Goal: Transaction & Acquisition: Purchase product/service

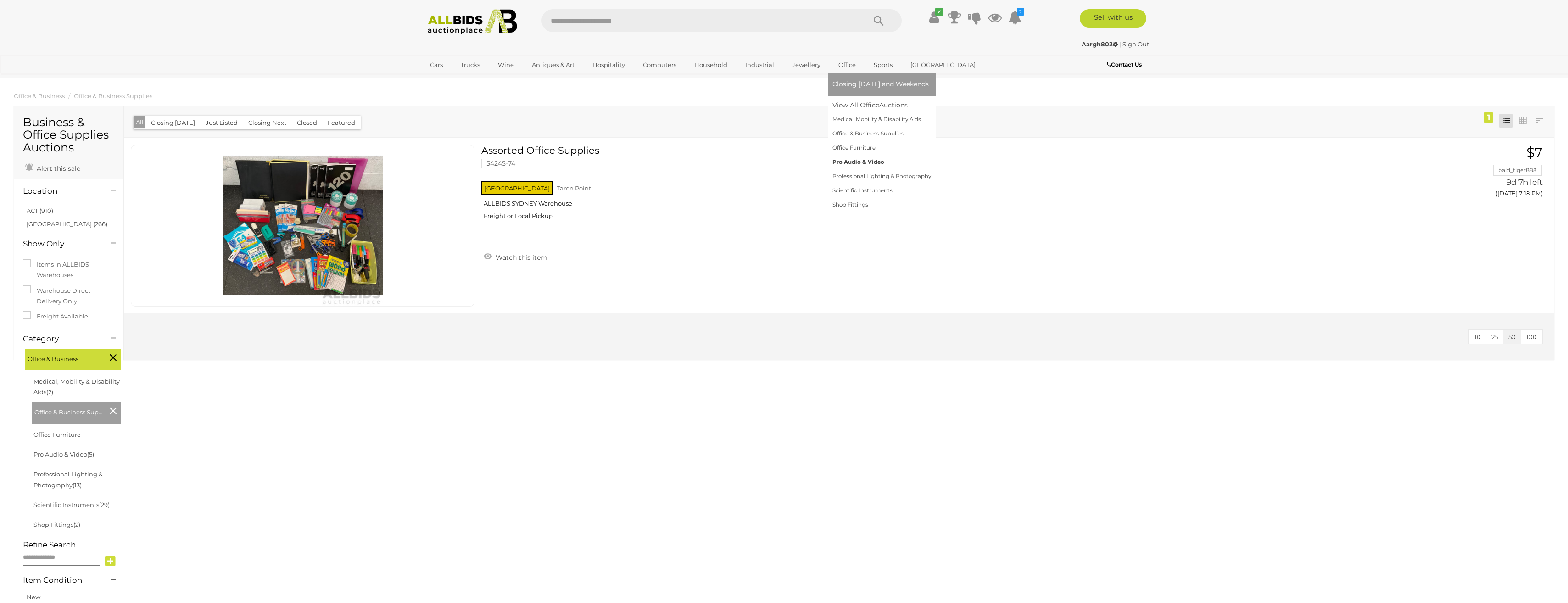
click at [869, 163] on link "Pro Audio & Video" at bounding box center [882, 162] width 99 height 14
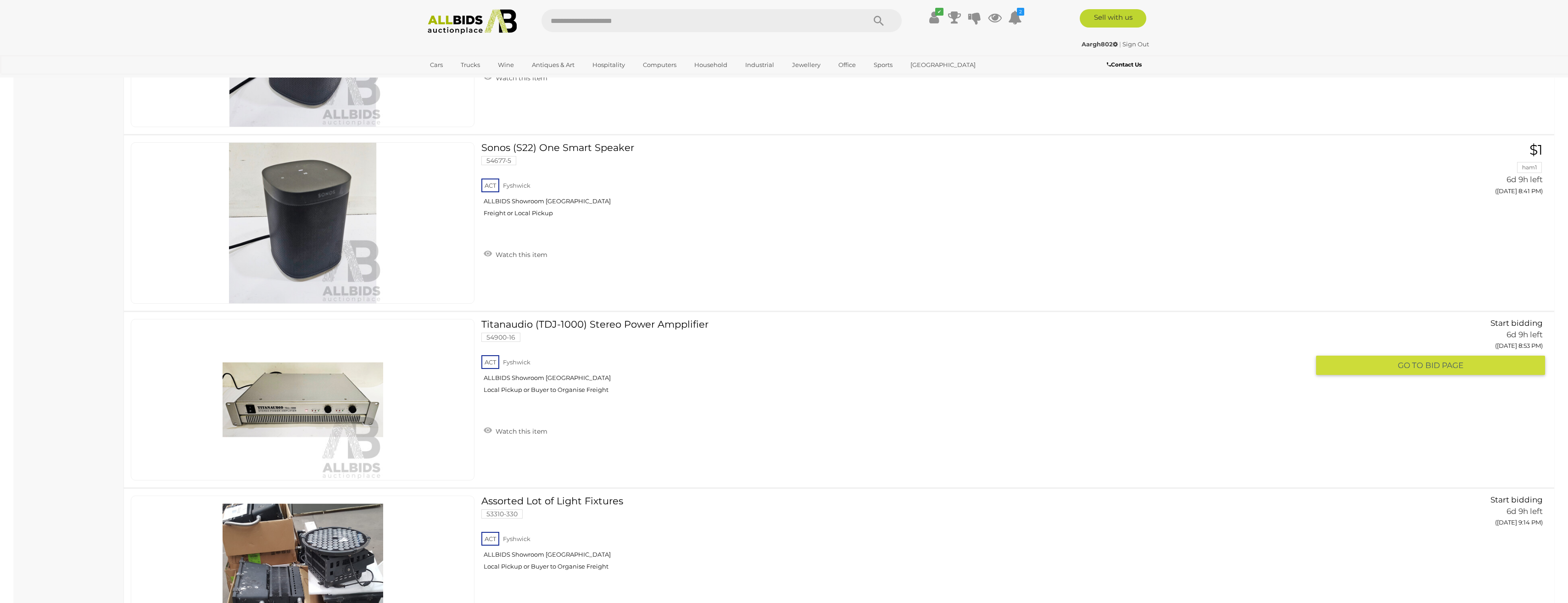
scroll to position [596, 0]
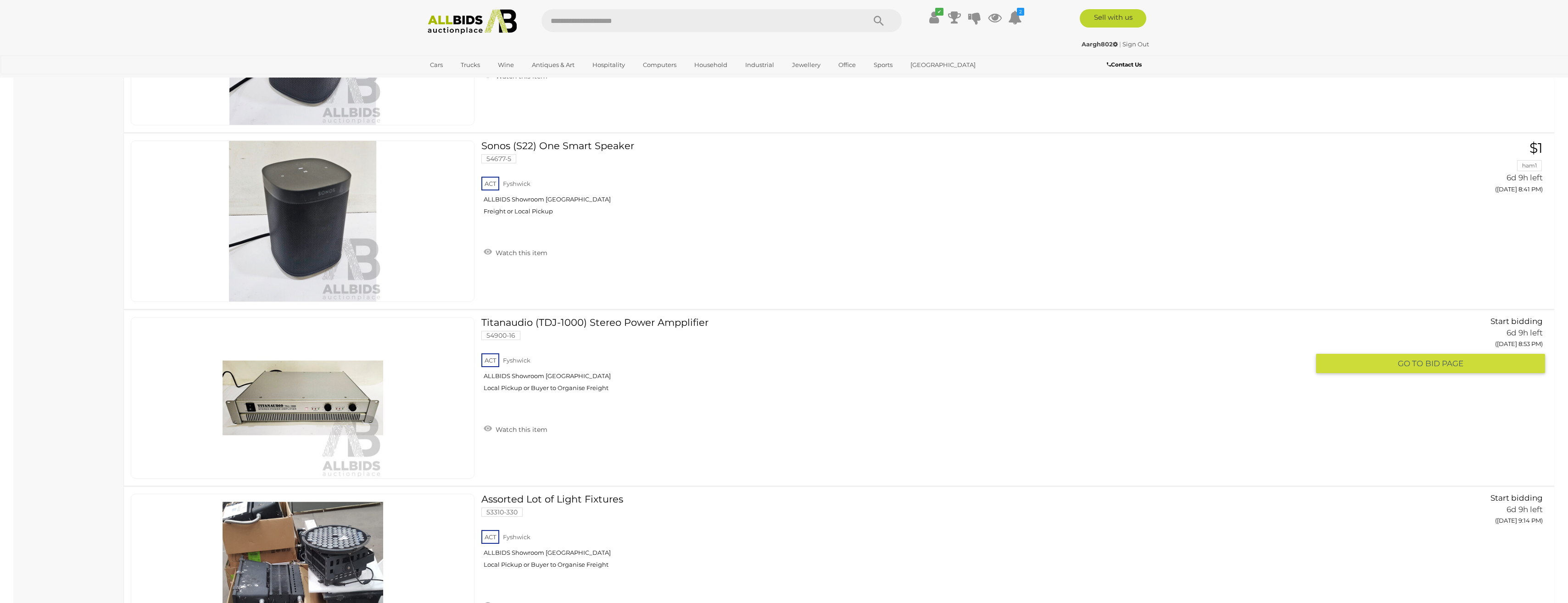
click at [578, 324] on link "Titanaudio (TDJ-1000) Stereo Power Ampplifier 54900-16 ACT Fyshwick ALLBIDS Sho…" at bounding box center [898, 358] width 821 height 82
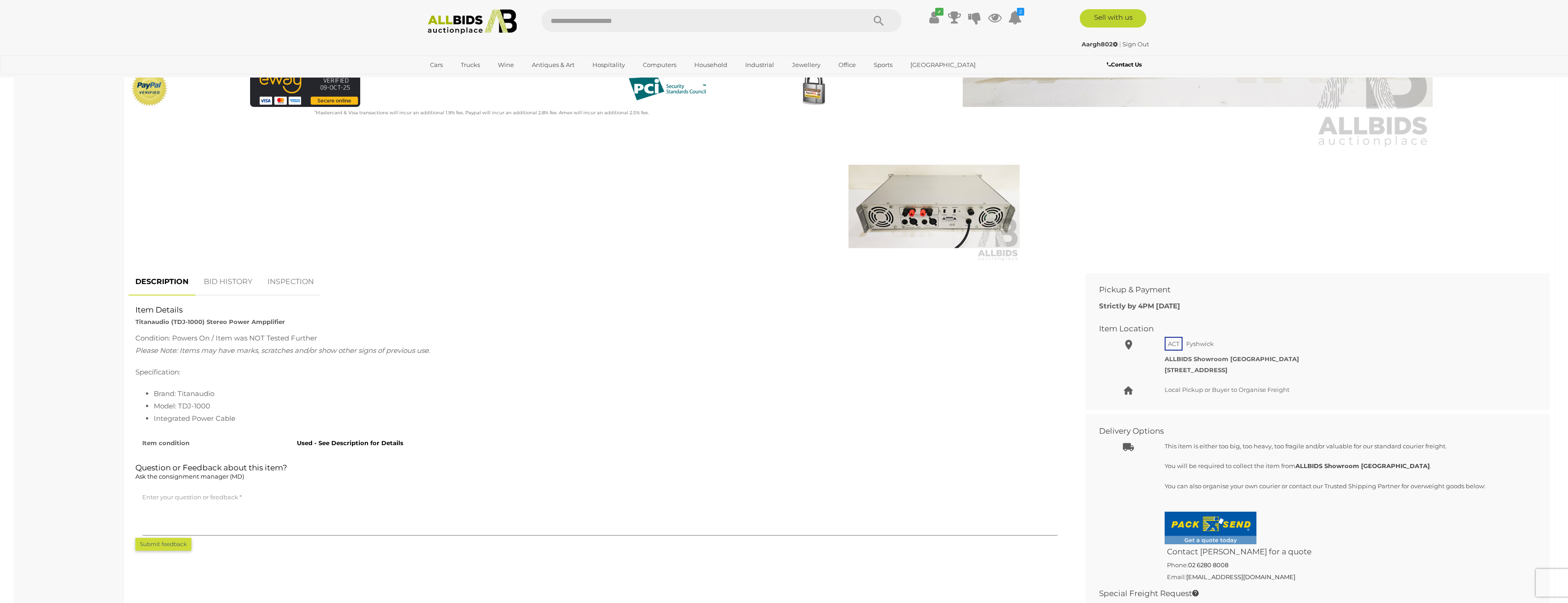
scroll to position [275, 0]
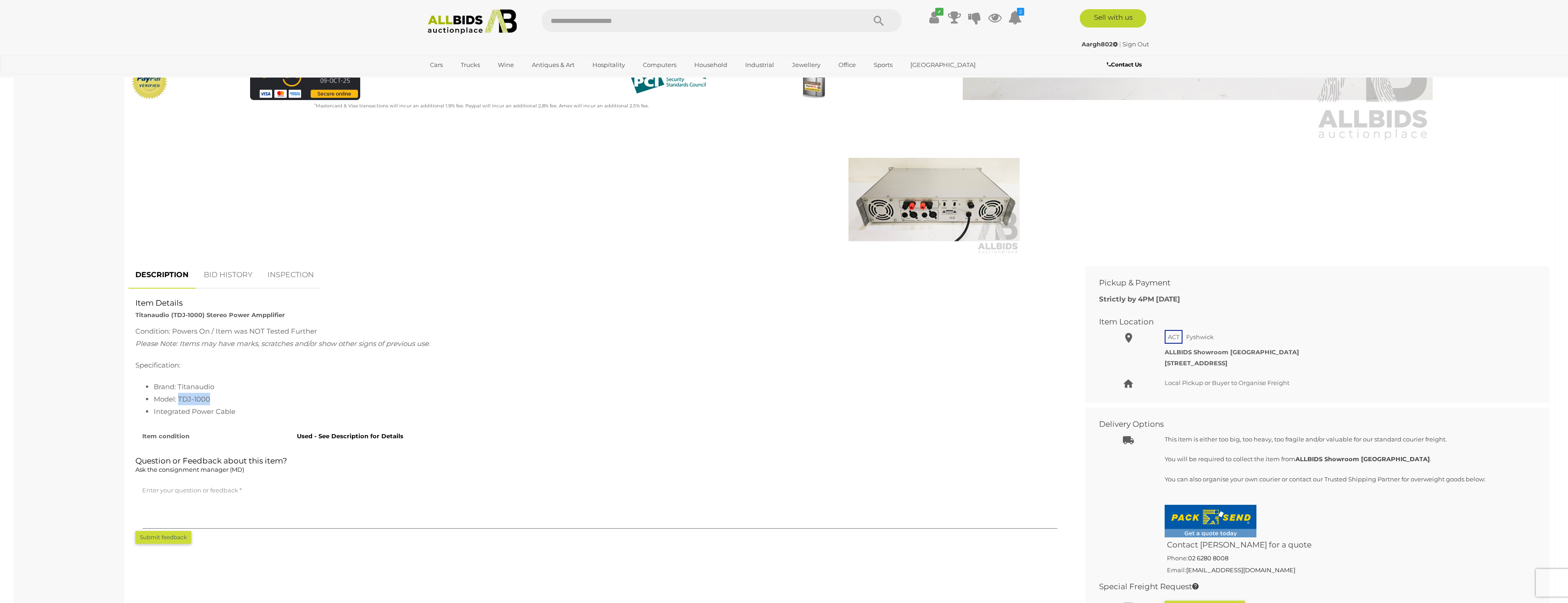
drag, startPoint x: 211, startPoint y: 398, endPoint x: 180, endPoint y: 397, distance: 31.0
click at [180, 397] on li "Model: TDJ-1000" at bounding box center [609, 399] width 911 height 12
drag, startPoint x: 180, startPoint y: 397, endPoint x: 194, endPoint y: 399, distance: 14.1
click at [922, 209] on img at bounding box center [934, 200] width 171 height 111
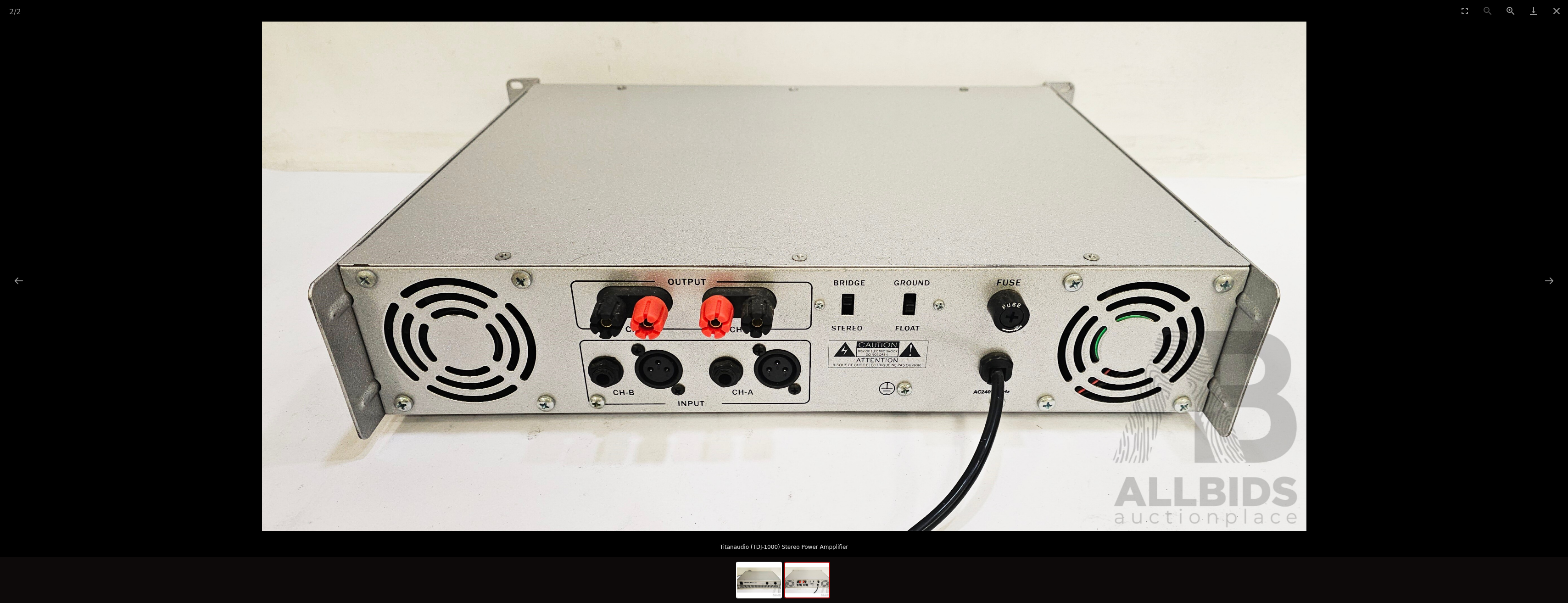
click at [1424, 319] on picture at bounding box center [784, 276] width 1568 height 509
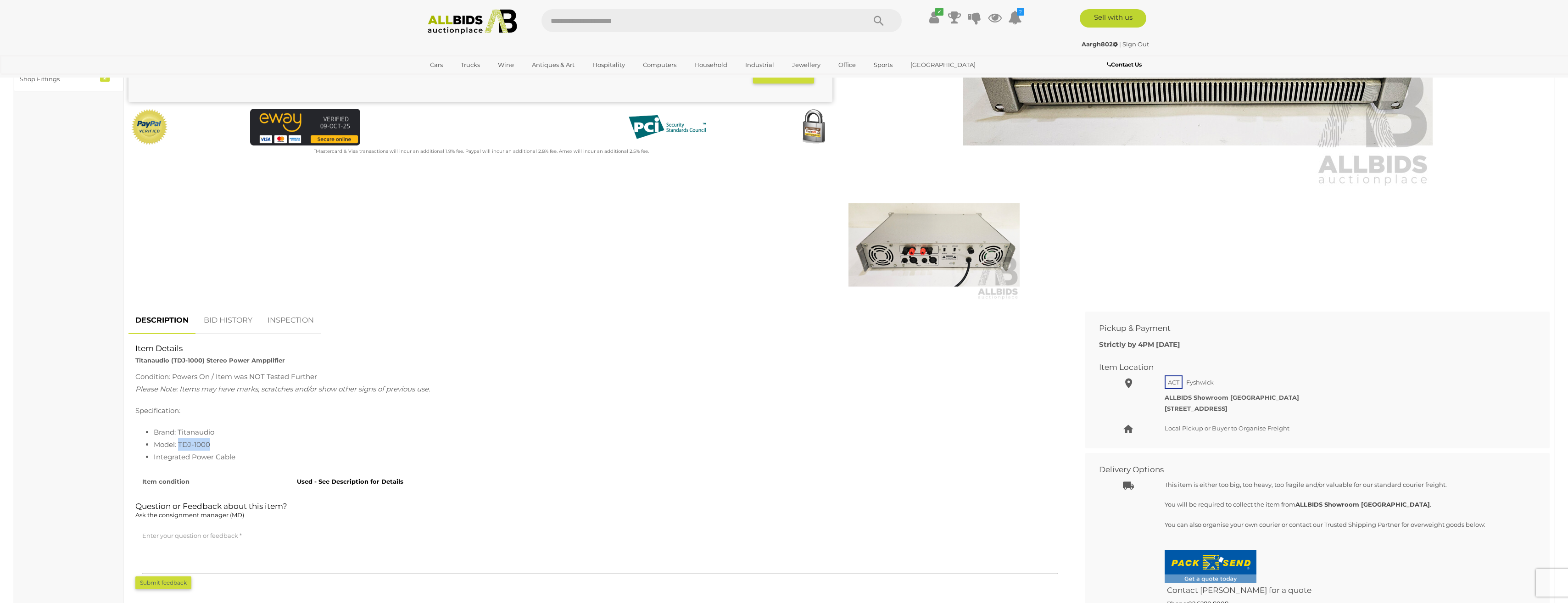
scroll to position [229, 0]
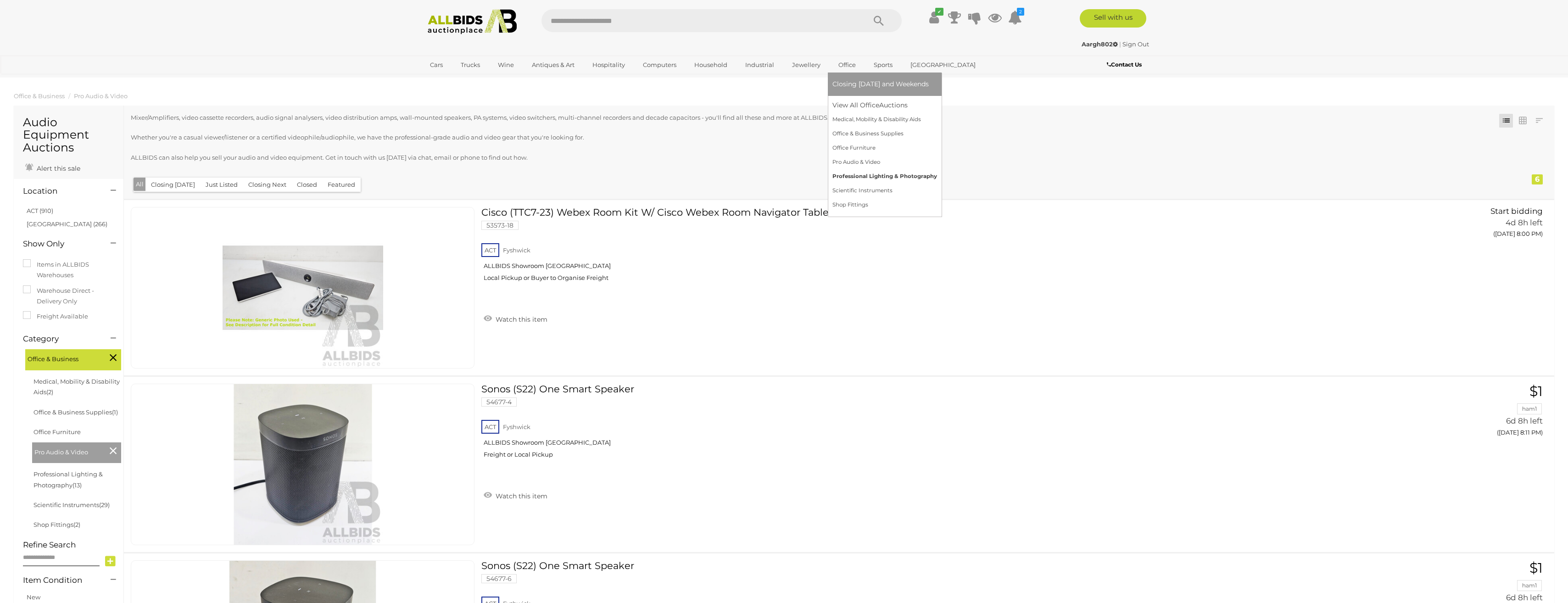
click at [859, 172] on link "Professional Lighting & Photography" at bounding box center [885, 176] width 105 height 14
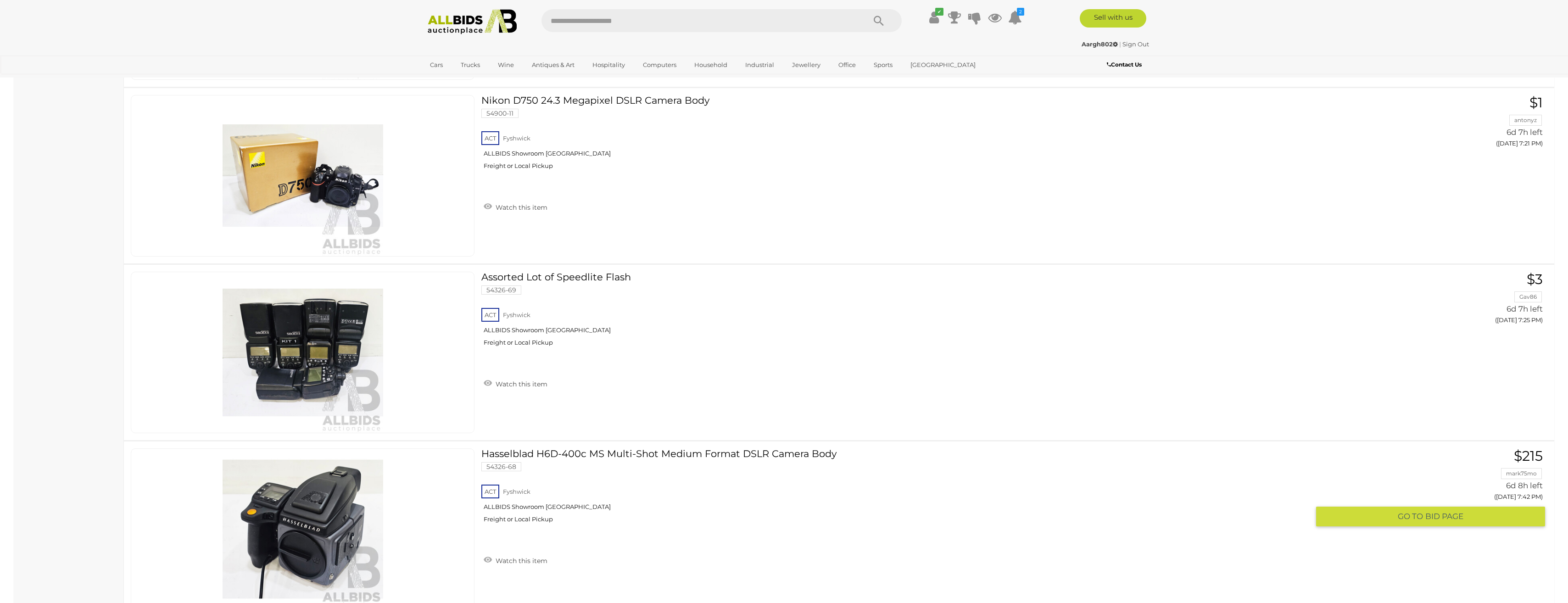
scroll to position [734, 0]
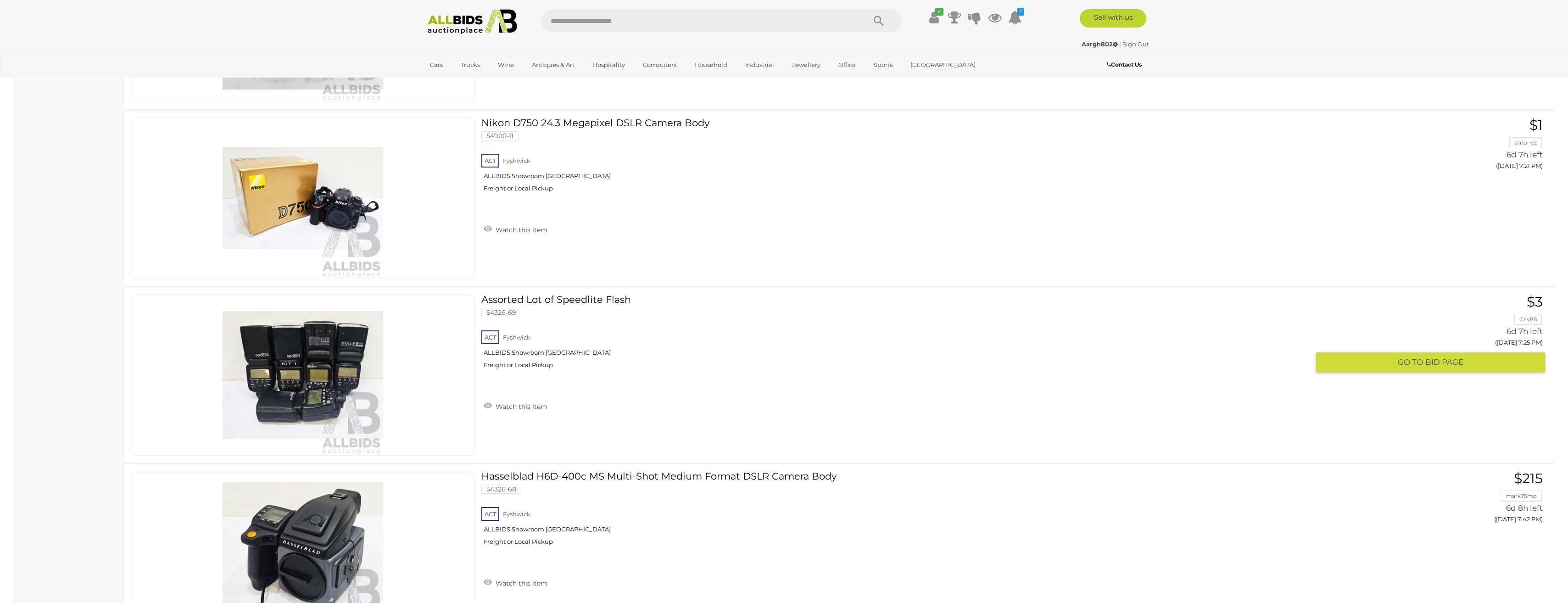
click at [1358, 370] on button "GO TO BID PAGE" at bounding box center [1430, 362] width 229 height 19
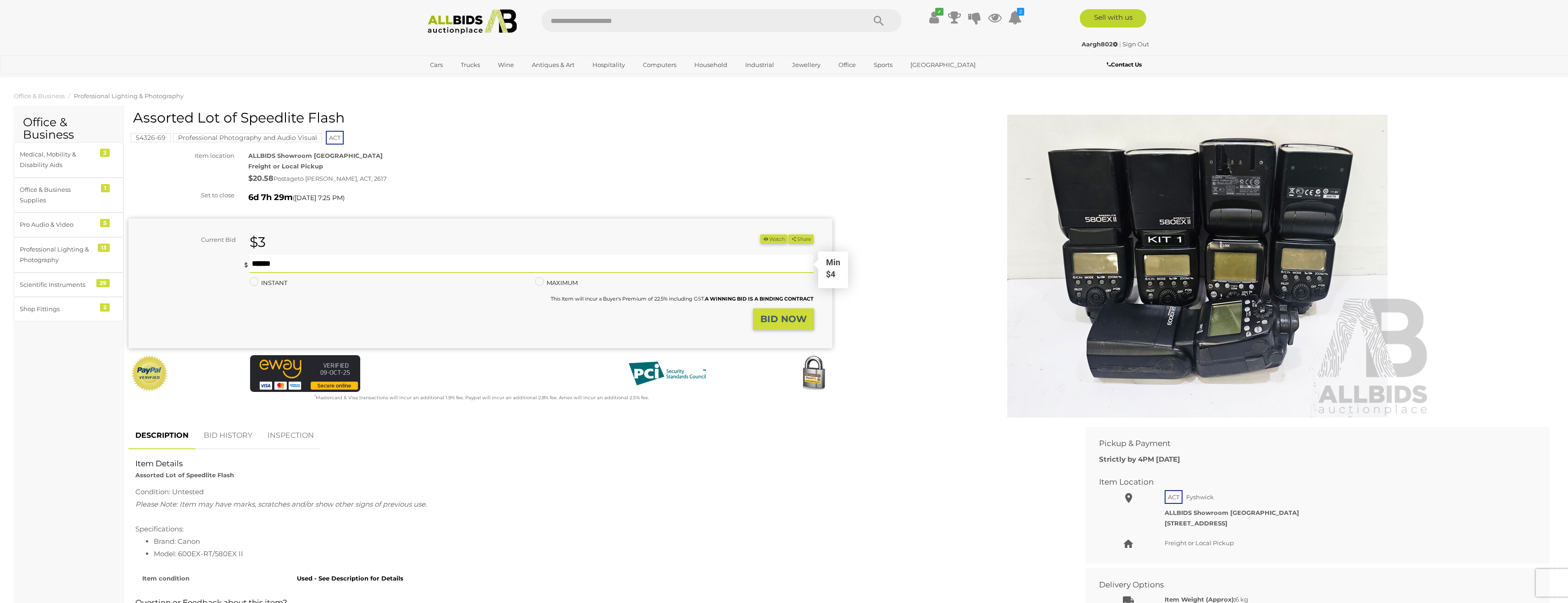
click at [684, 267] on input "text" at bounding box center [531, 263] width 564 height 18
type input "**"
click at [783, 325] on button "BID NOW" at bounding box center [783, 319] width 61 height 21
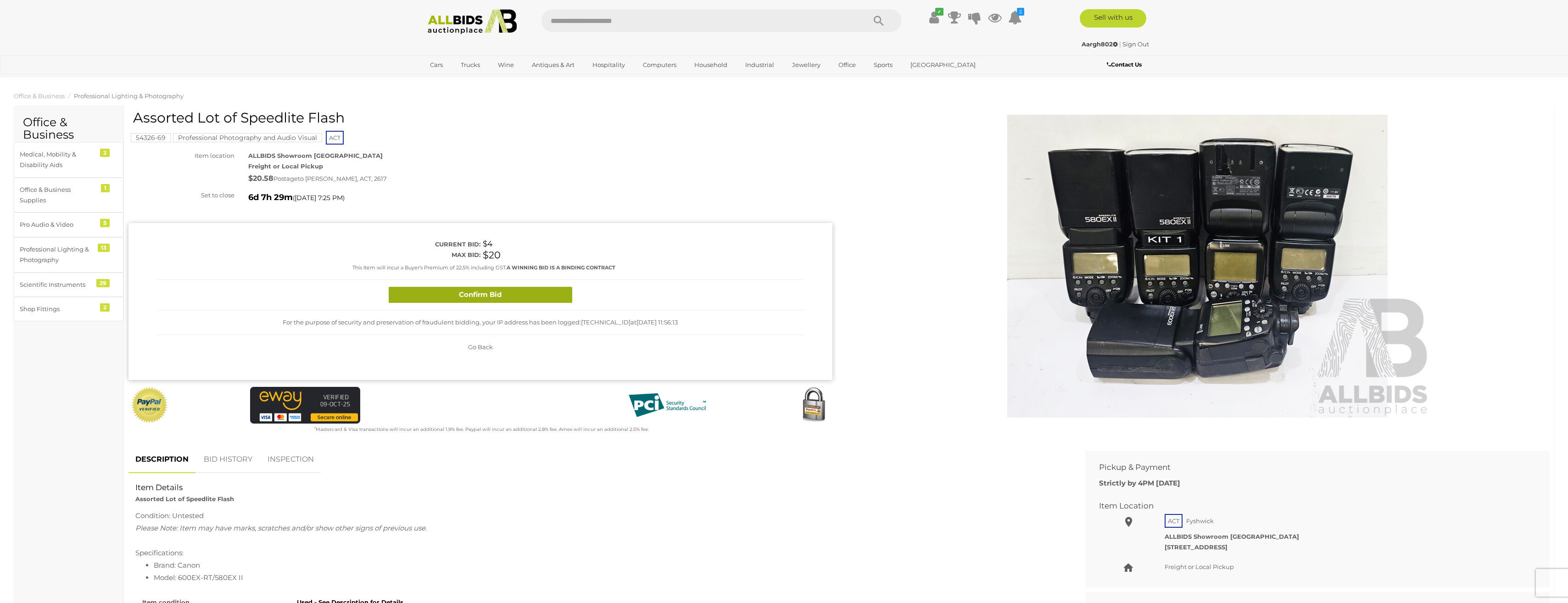
click at [486, 290] on button "Confirm Bid" at bounding box center [481, 295] width 184 height 16
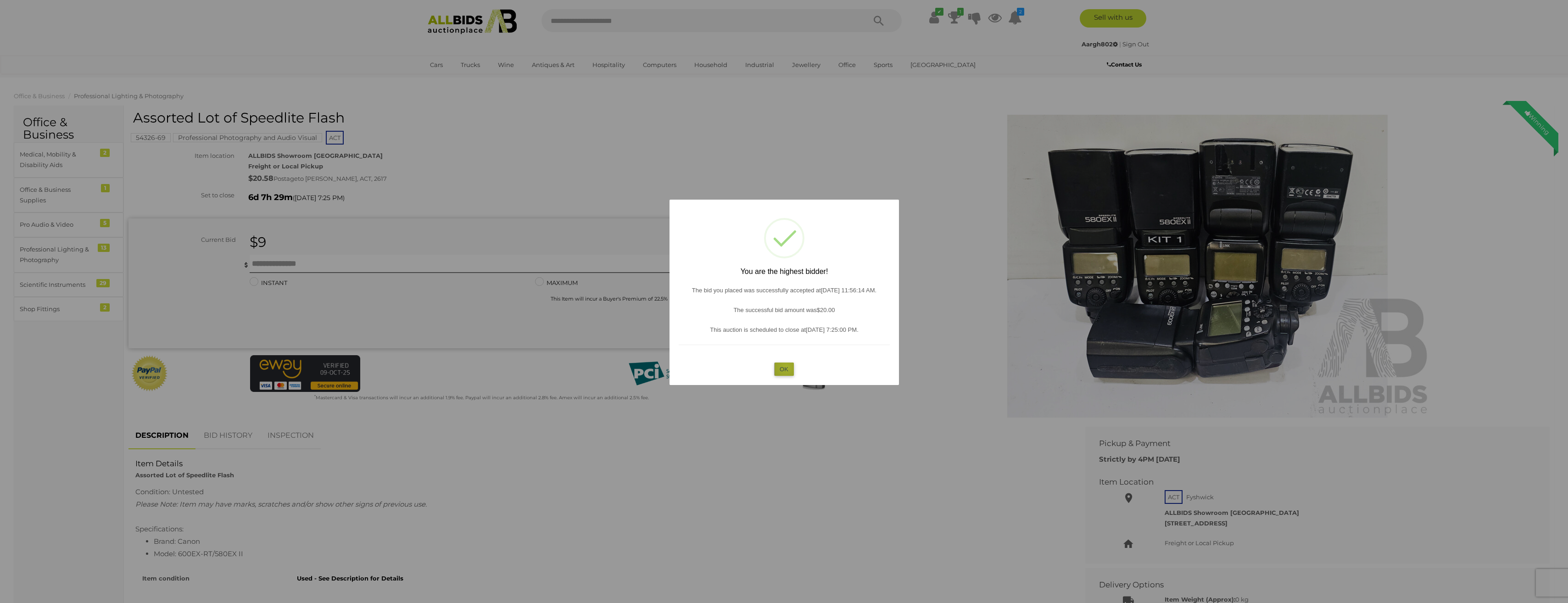
click at [786, 367] on button "OK" at bounding box center [784, 369] width 19 height 13
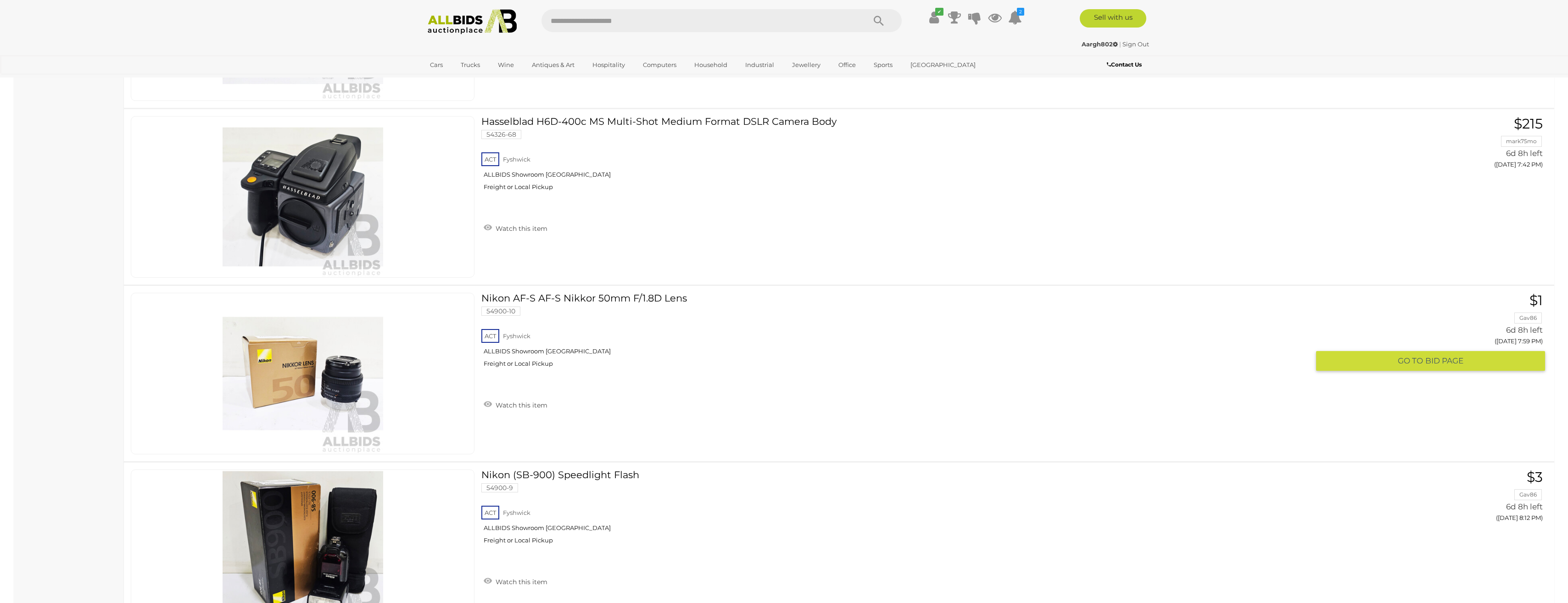
scroll to position [1208, 0]
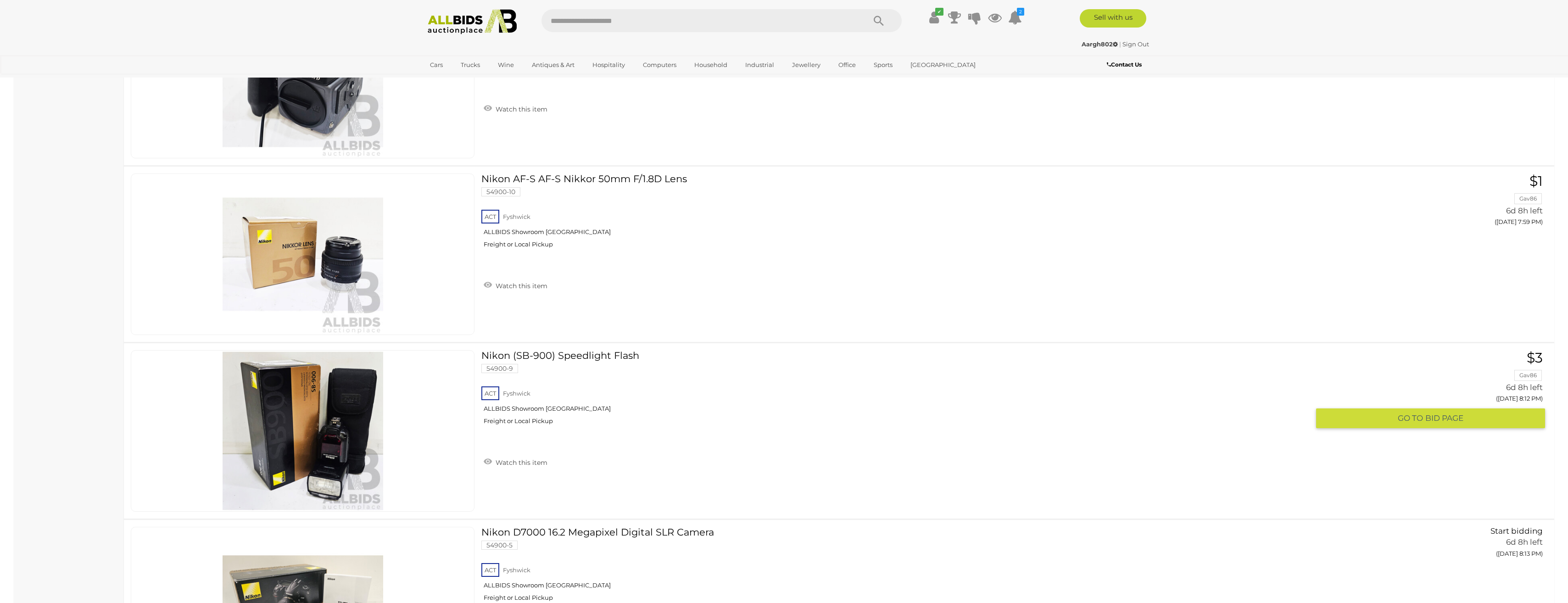
click at [563, 356] on link "Nikon (SB-900) Speedlight Flash 54900-9 ACT Fyshwick ALLBIDS Showroom [GEOGRAPH…" at bounding box center [898, 391] width 821 height 82
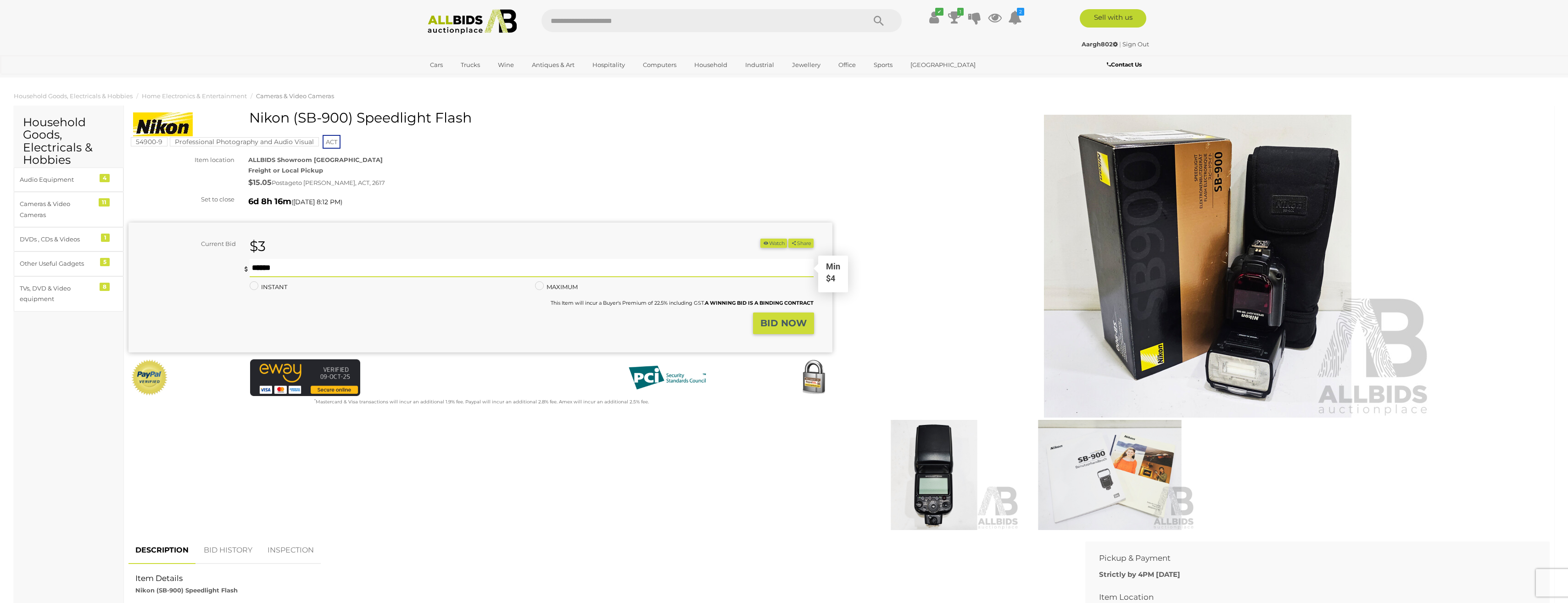
click at [605, 267] on input "text" at bounding box center [531, 268] width 564 height 18
type input "**"
click at [799, 328] on strong "BID NOW" at bounding box center [783, 323] width 46 height 11
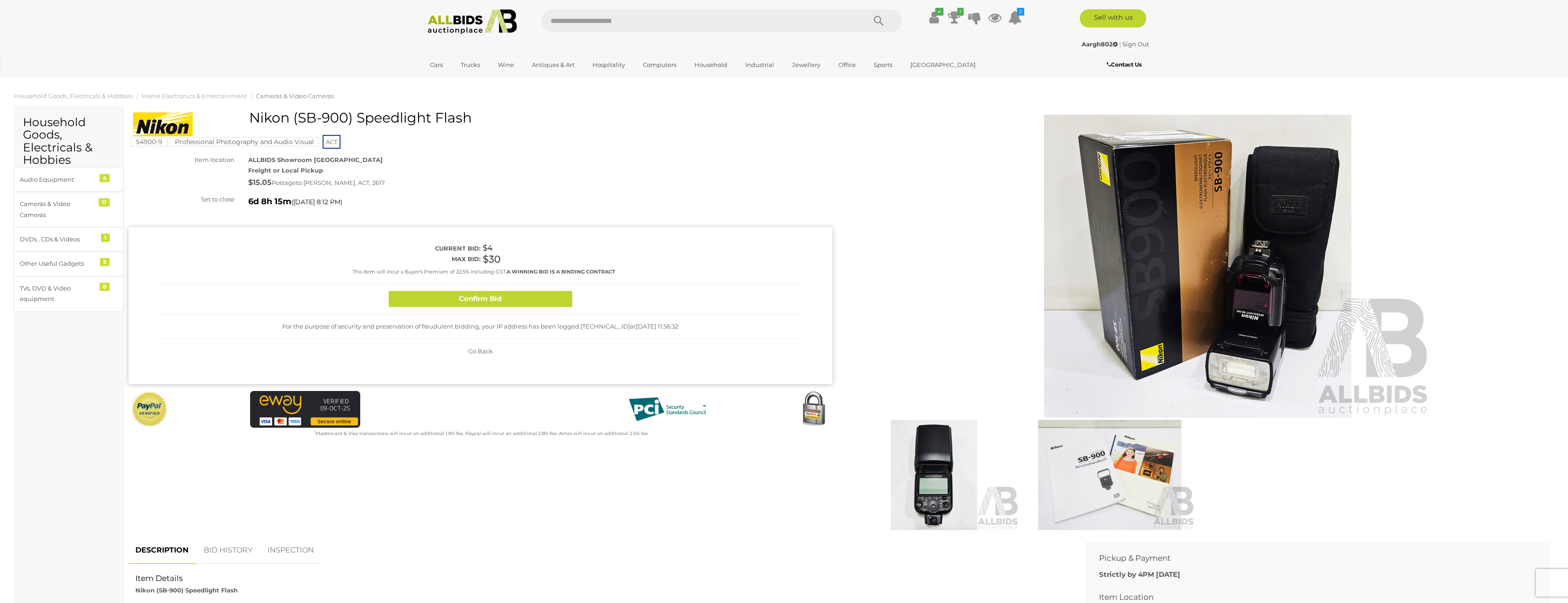
drag, startPoint x: 553, startPoint y: 301, endPoint x: 822, endPoint y: 376, distance: 279.3
click at [553, 301] on button "Confirm Bid" at bounding box center [481, 299] width 184 height 16
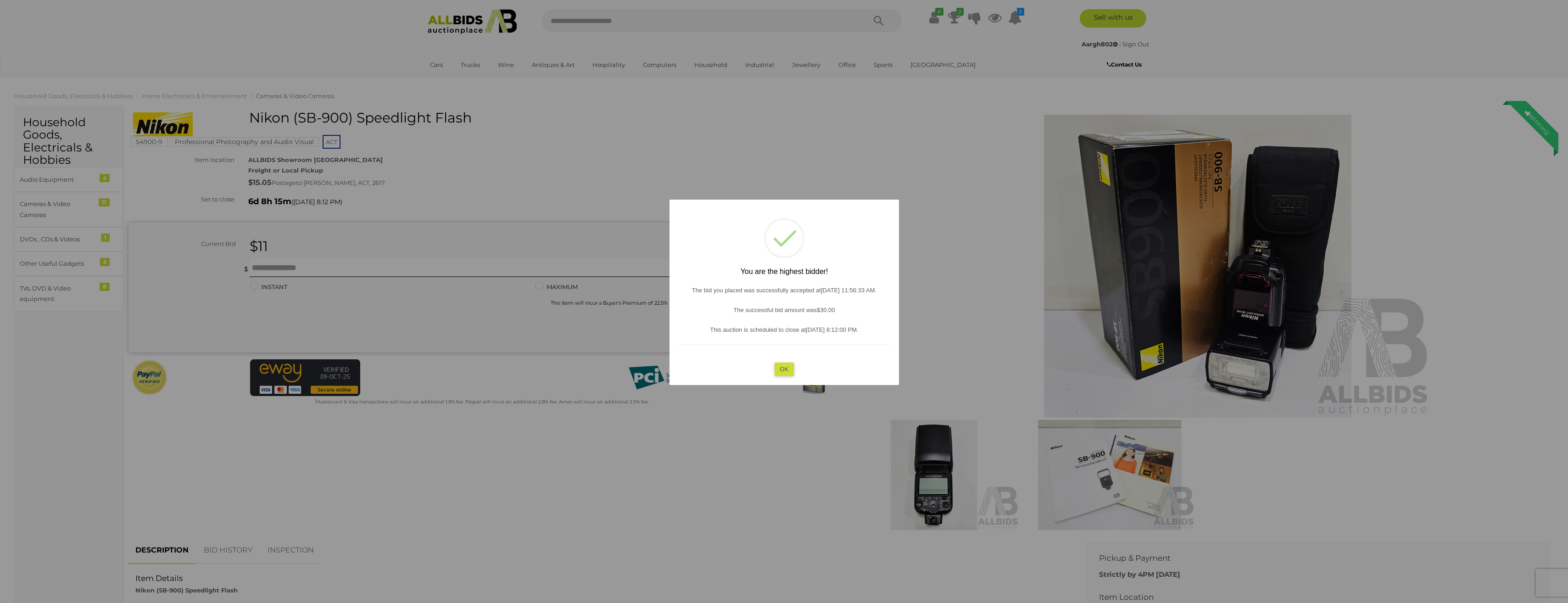
click at [782, 374] on button "OK" at bounding box center [784, 369] width 19 height 13
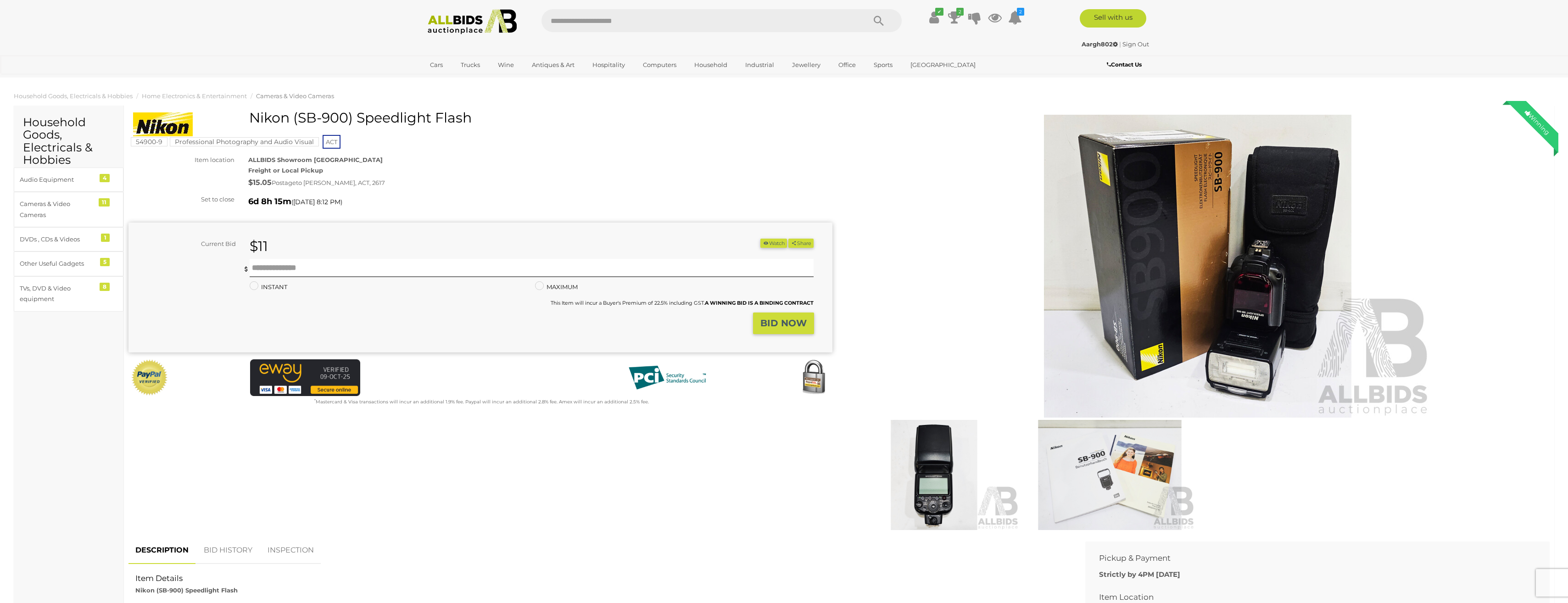
click at [939, 471] on img at bounding box center [934, 475] width 171 height 111
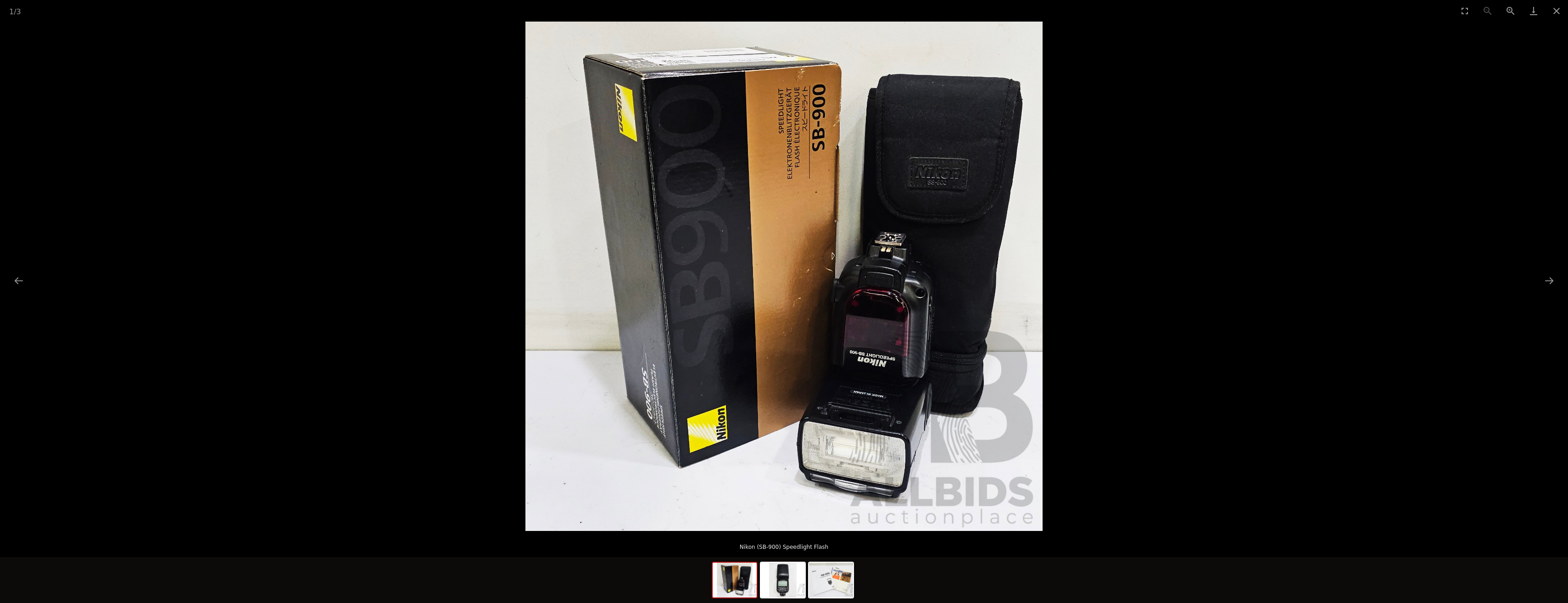
click at [1556, 11] on button "Close gallery" at bounding box center [1556, 10] width 23 height 21
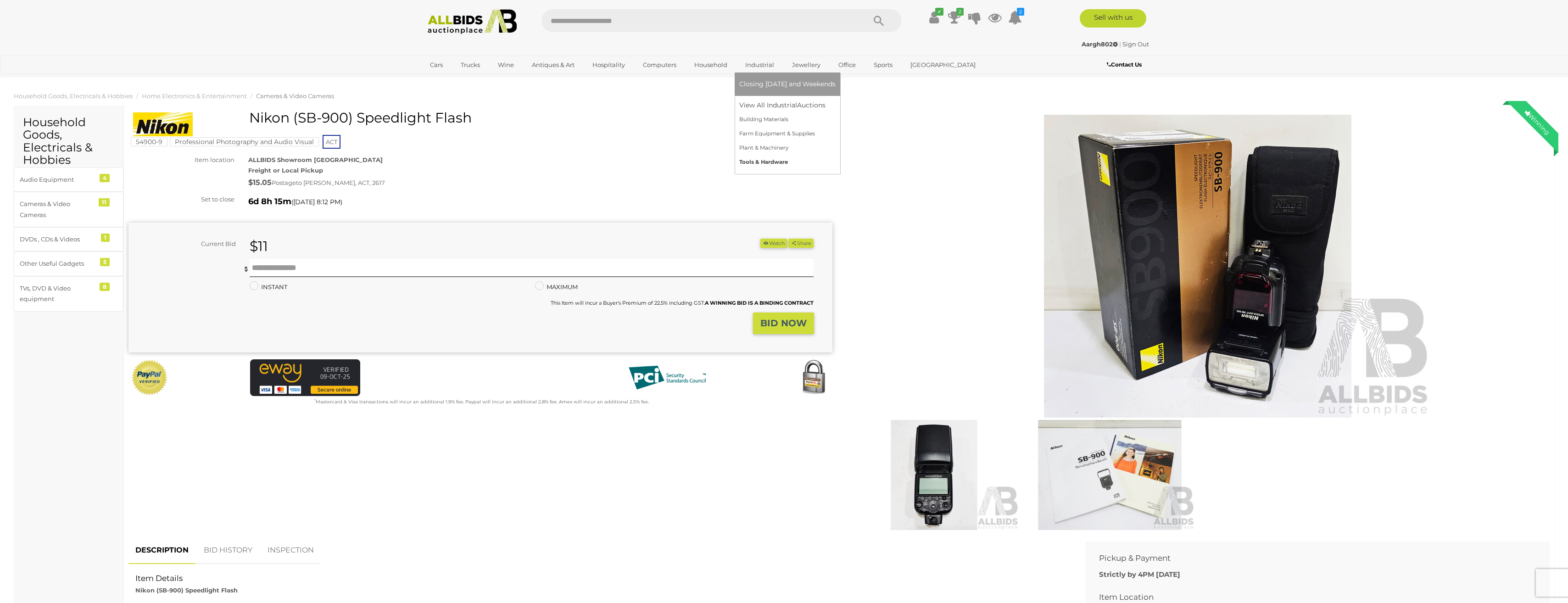
click at [769, 161] on link "Tools & Hardware" at bounding box center [787, 162] width 96 height 14
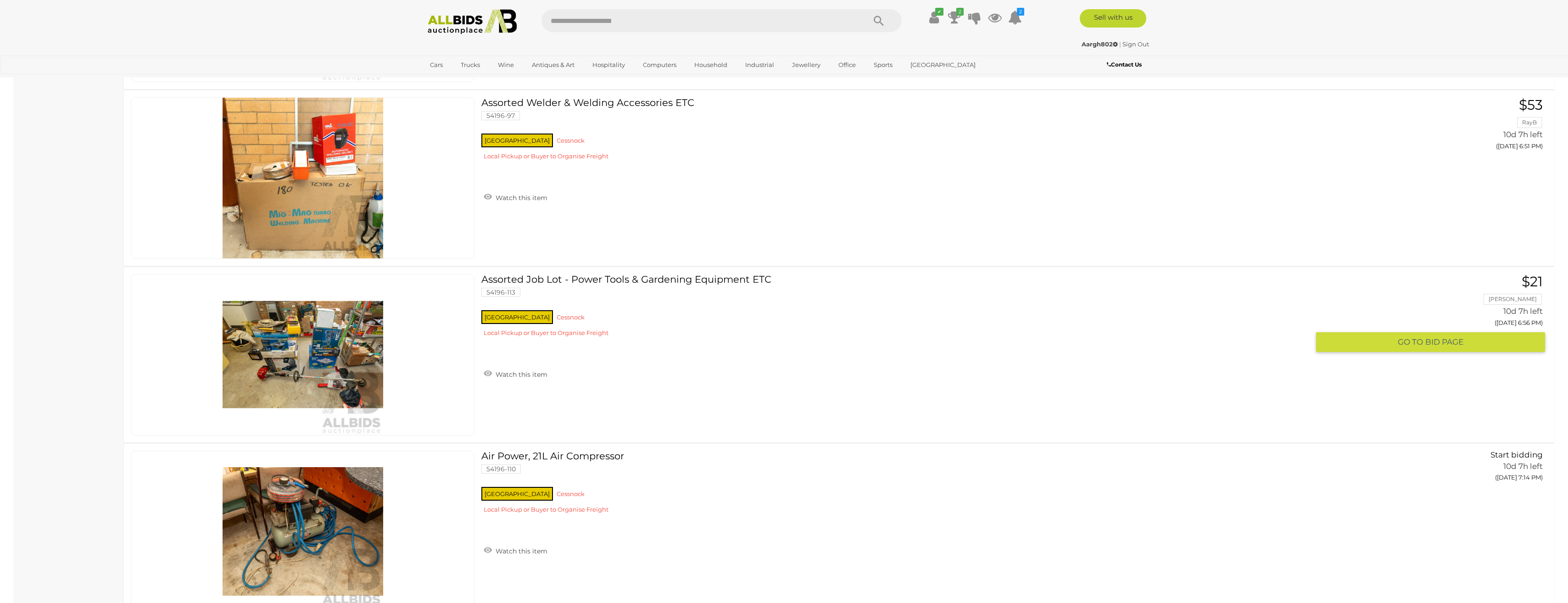
scroll to position [2890, 0]
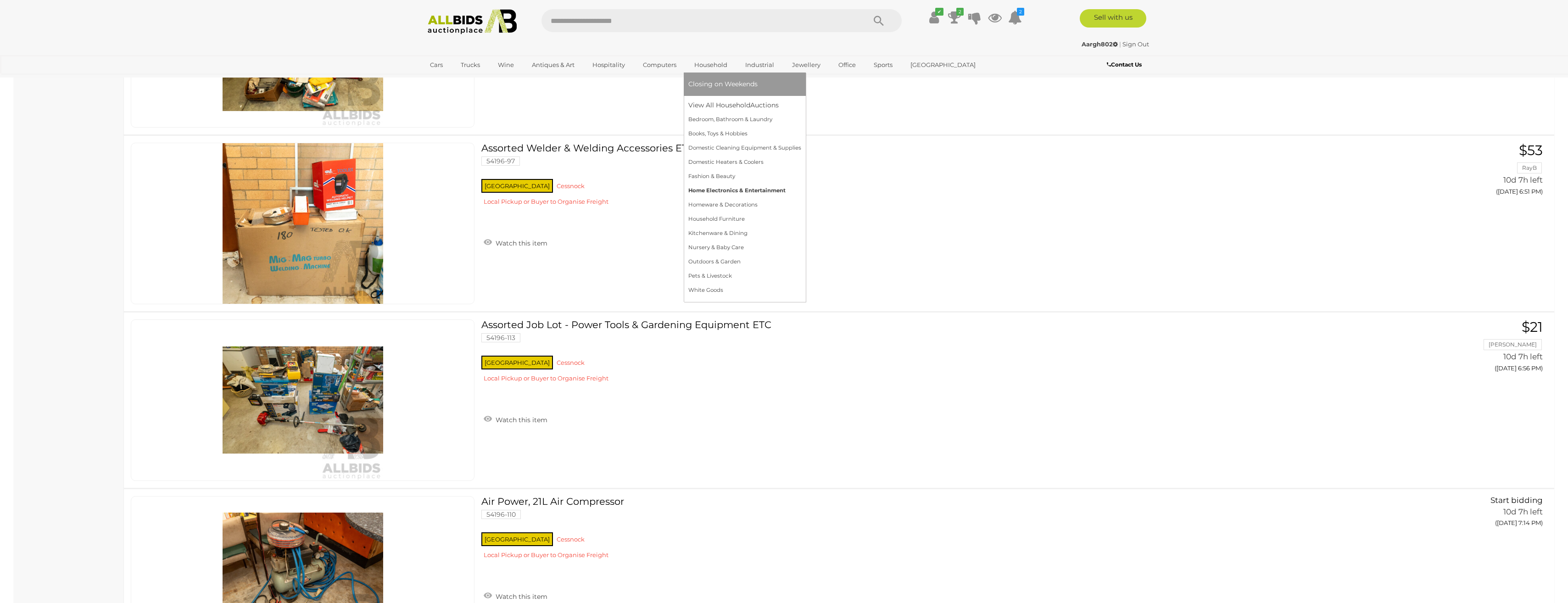
click at [717, 187] on link "Home Electronics & Entertainment" at bounding box center [744, 190] width 113 height 14
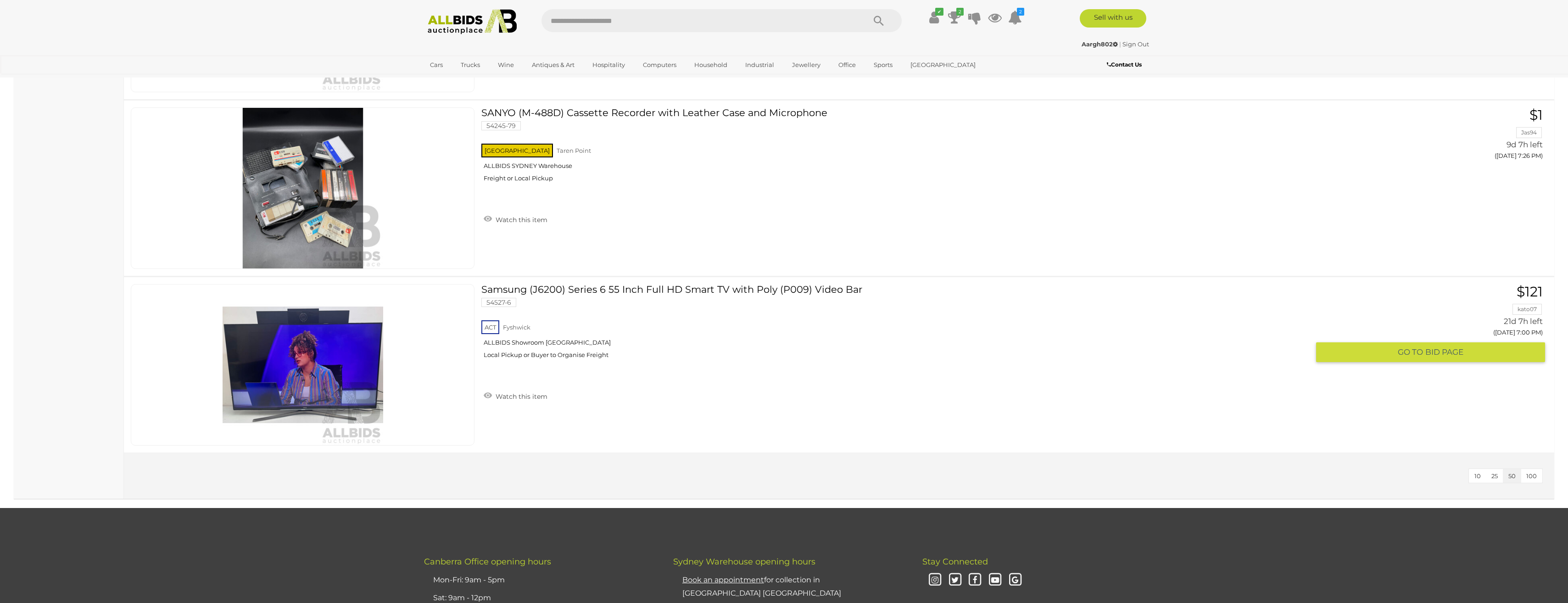
scroll to position [4770, 0]
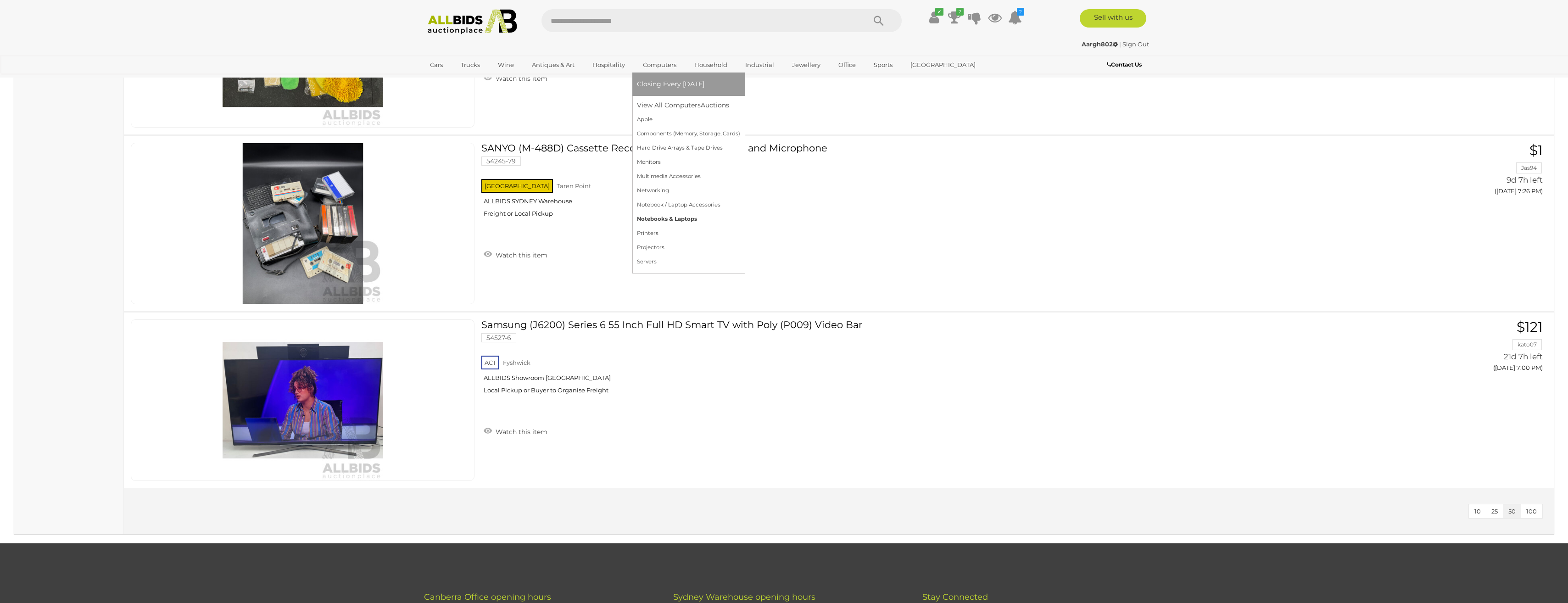
click at [671, 218] on link "Notebooks & Laptops" at bounding box center [688, 218] width 103 height 14
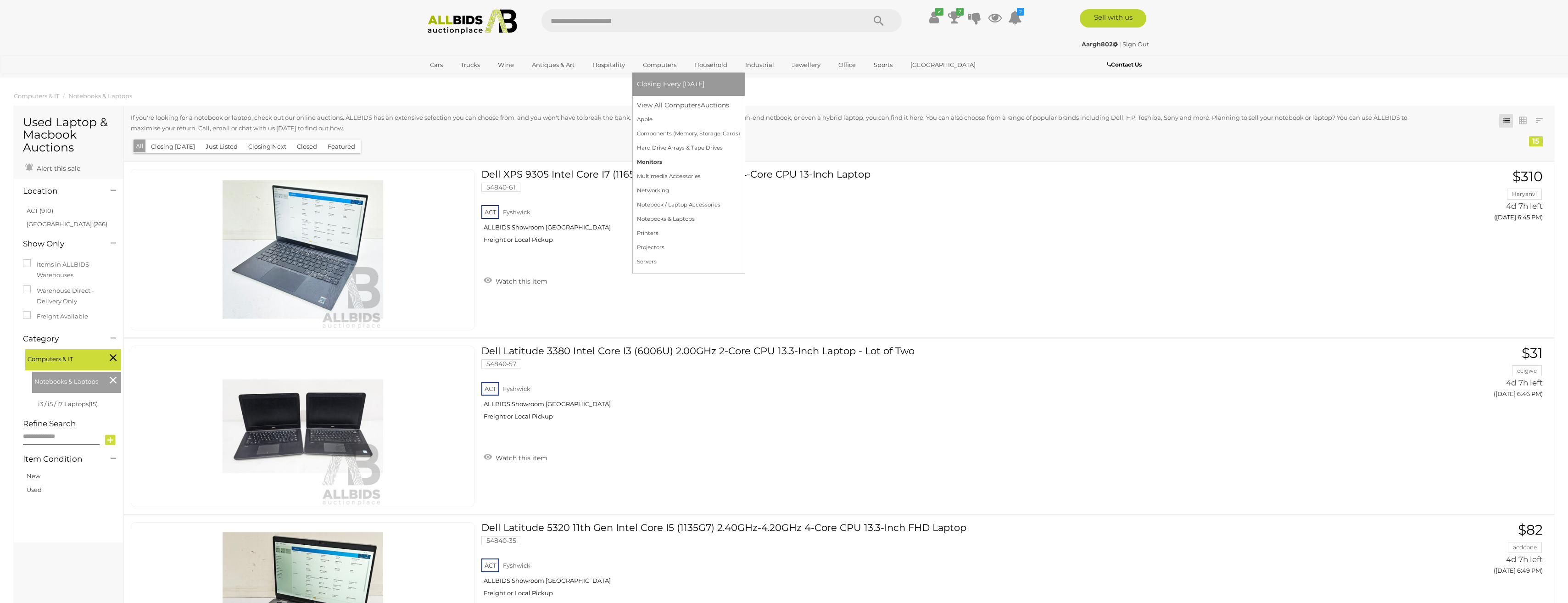
click at [640, 164] on link "Monitors" at bounding box center [688, 162] width 103 height 14
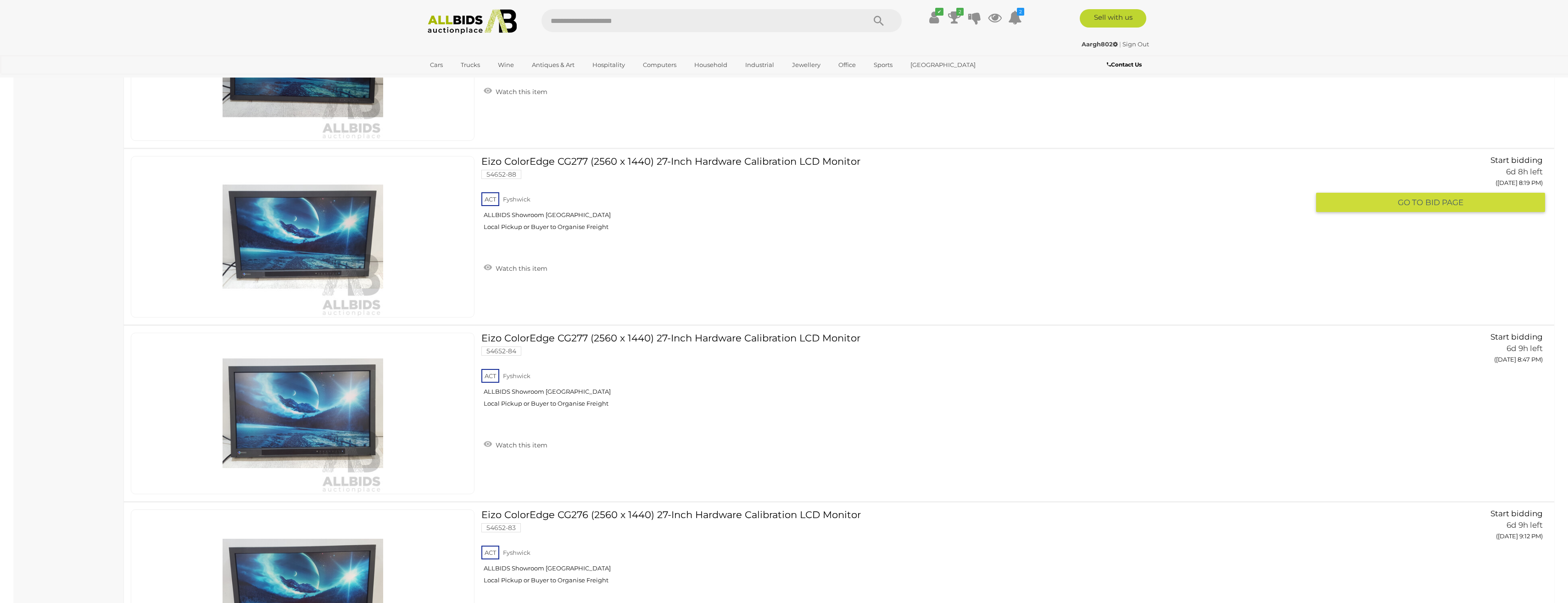
scroll to position [734, 0]
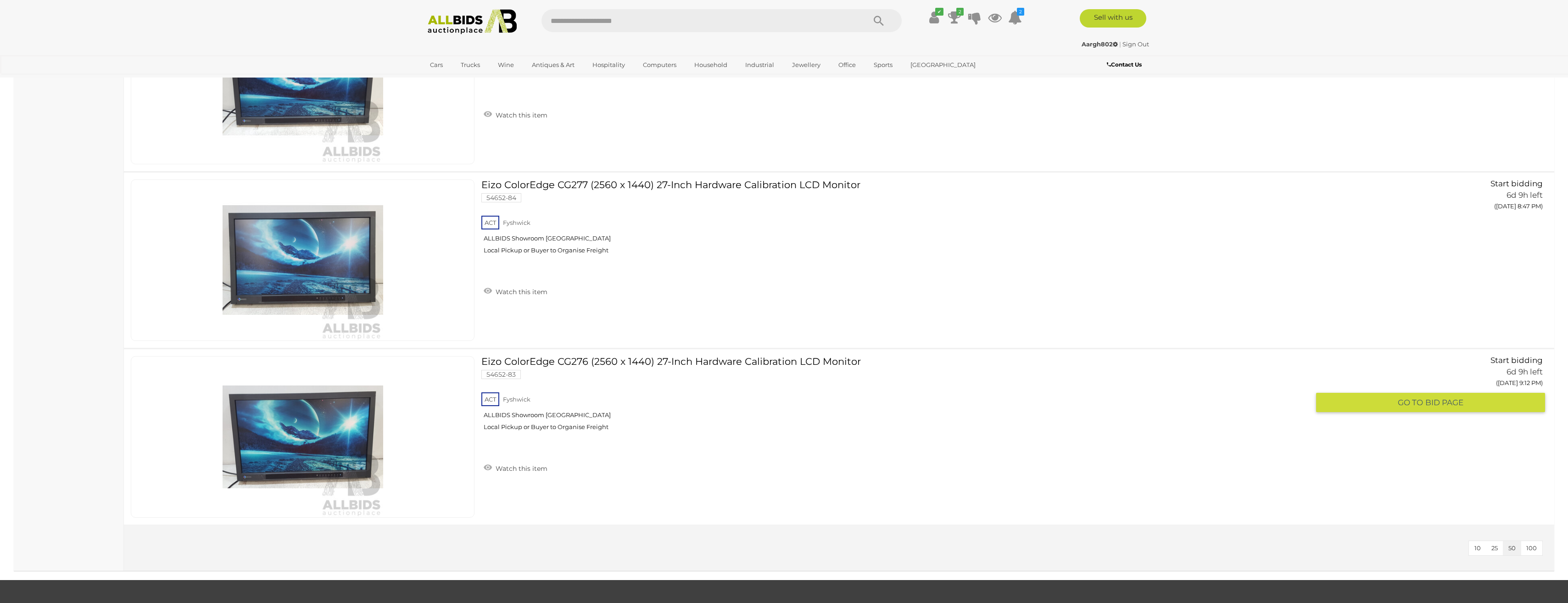
click at [315, 430] on link at bounding box center [303, 436] width 344 height 161
